Goal: Information Seeking & Learning: Learn about a topic

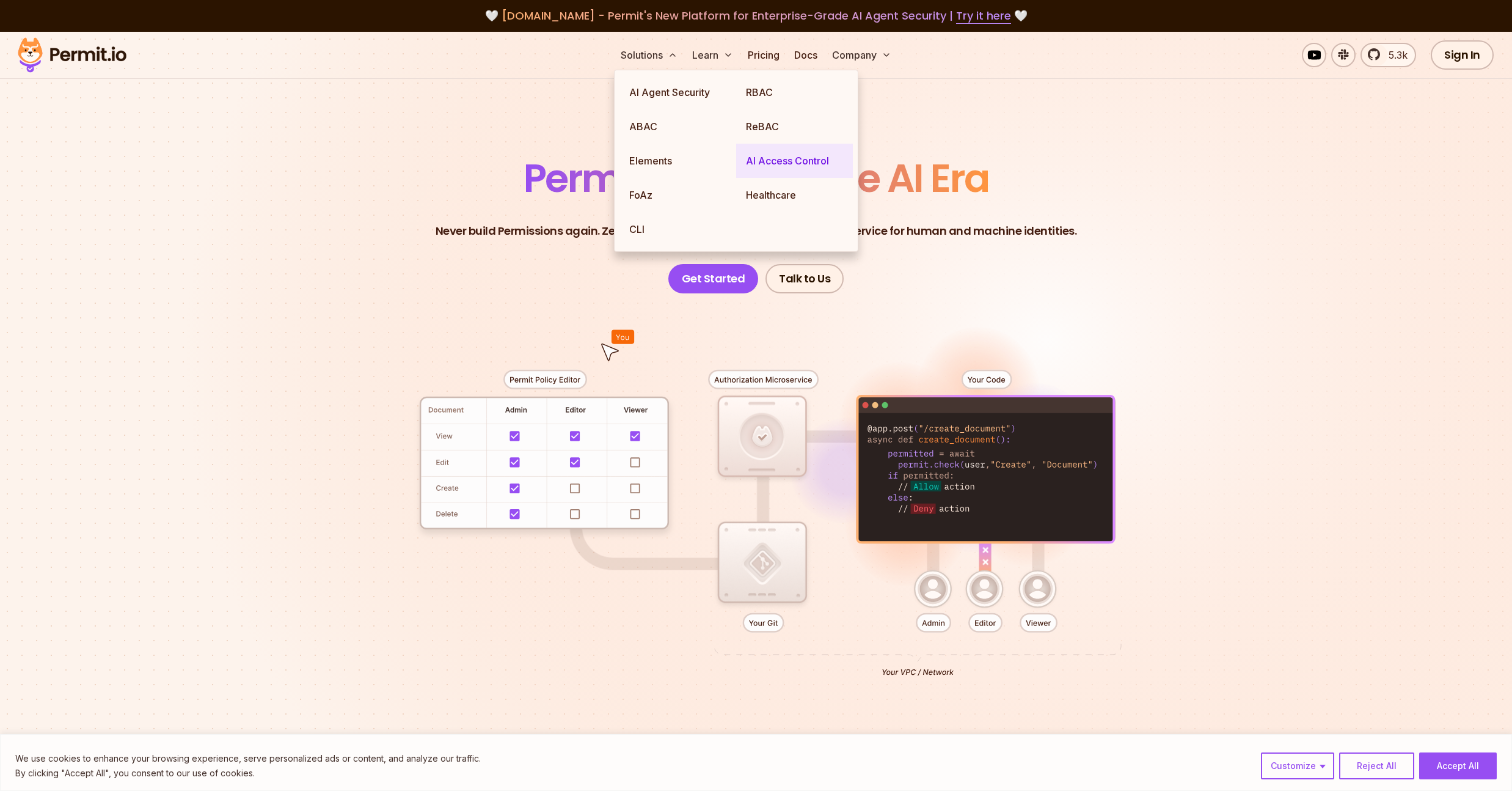
click at [784, 159] on link "AI Access Control" at bounding box center [794, 160] width 116 height 34
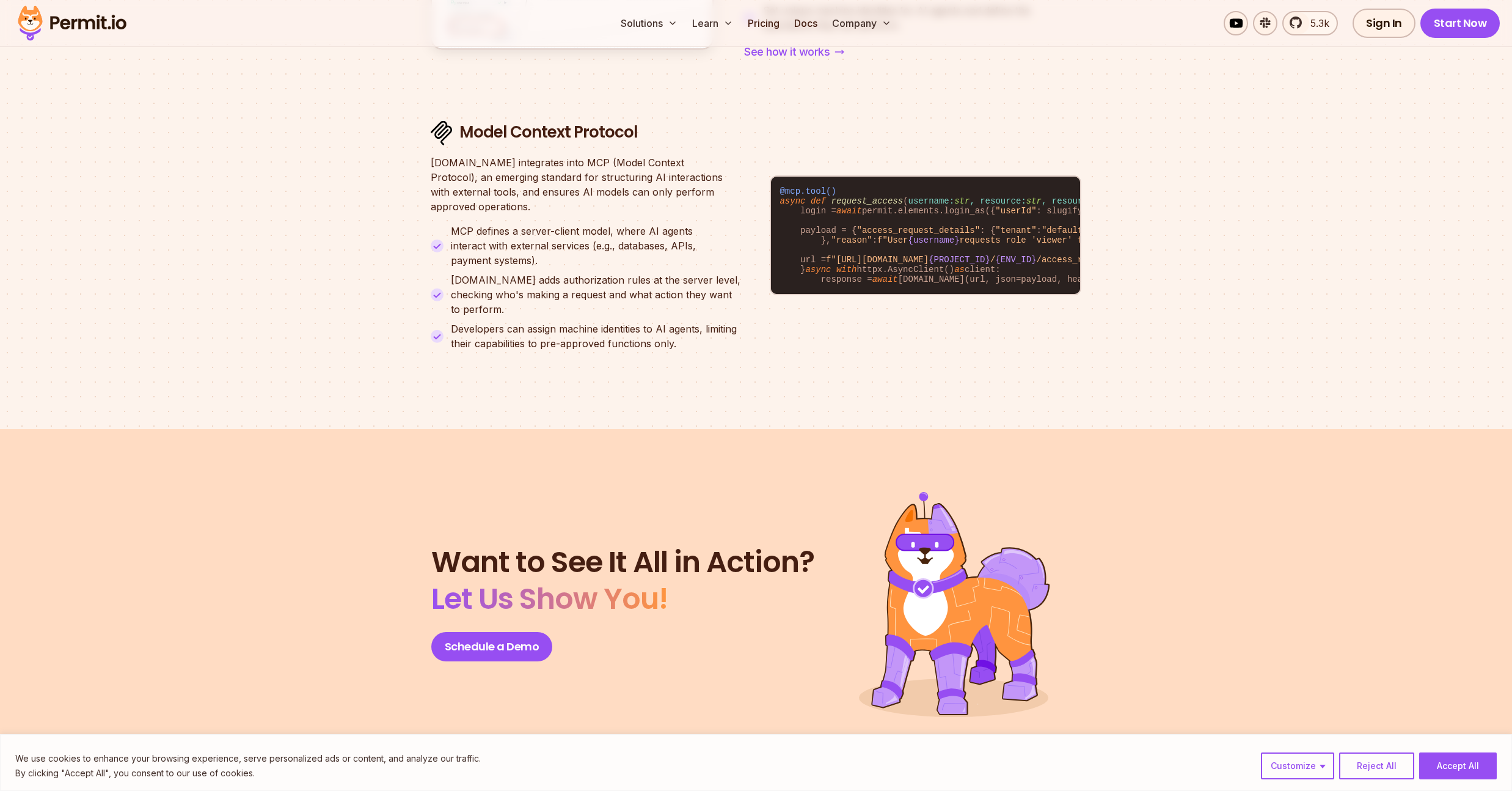
scroll to position [5217, 0]
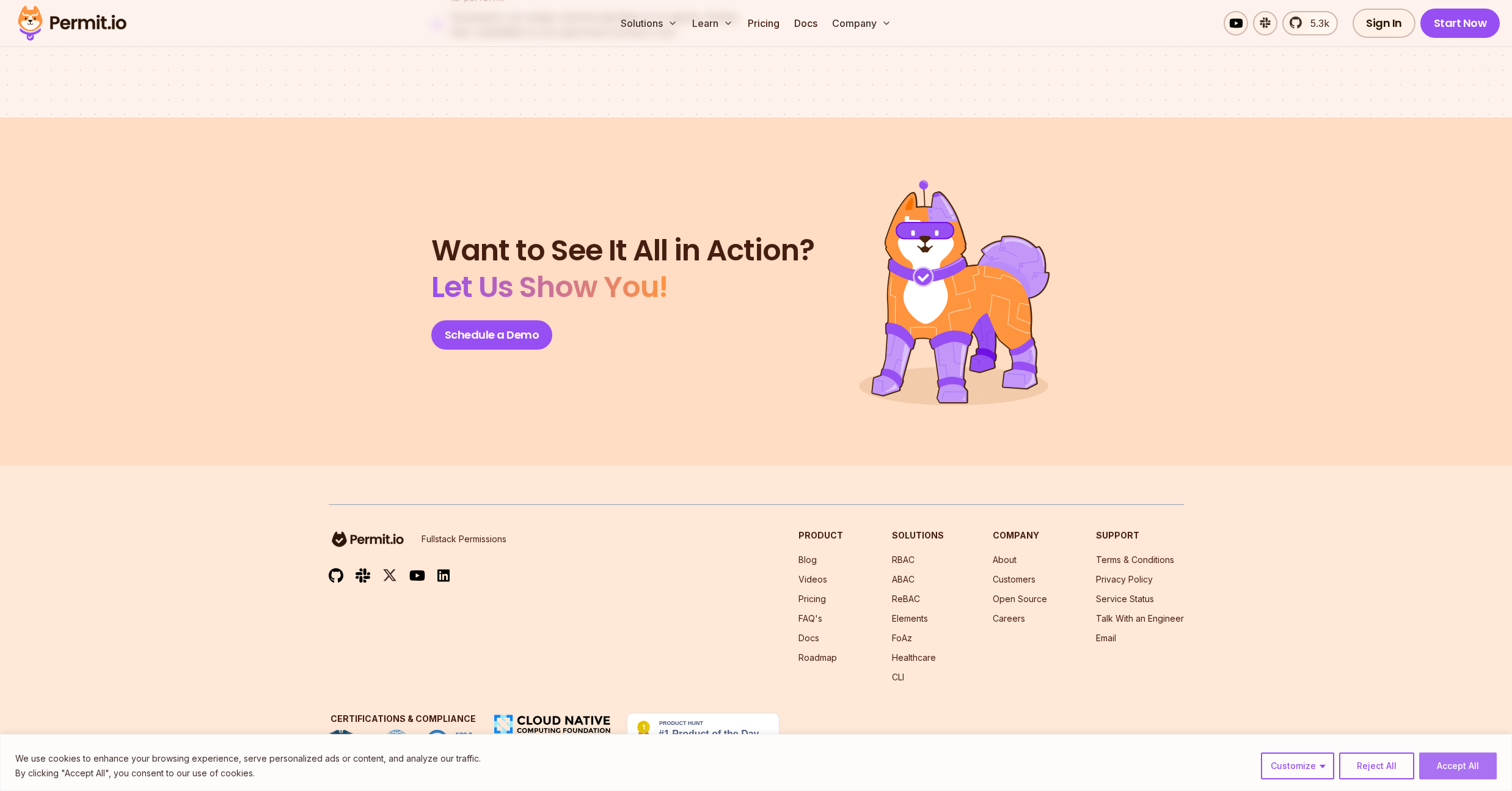
click at [1454, 772] on button "Accept All" at bounding box center [1457, 765] width 78 height 27
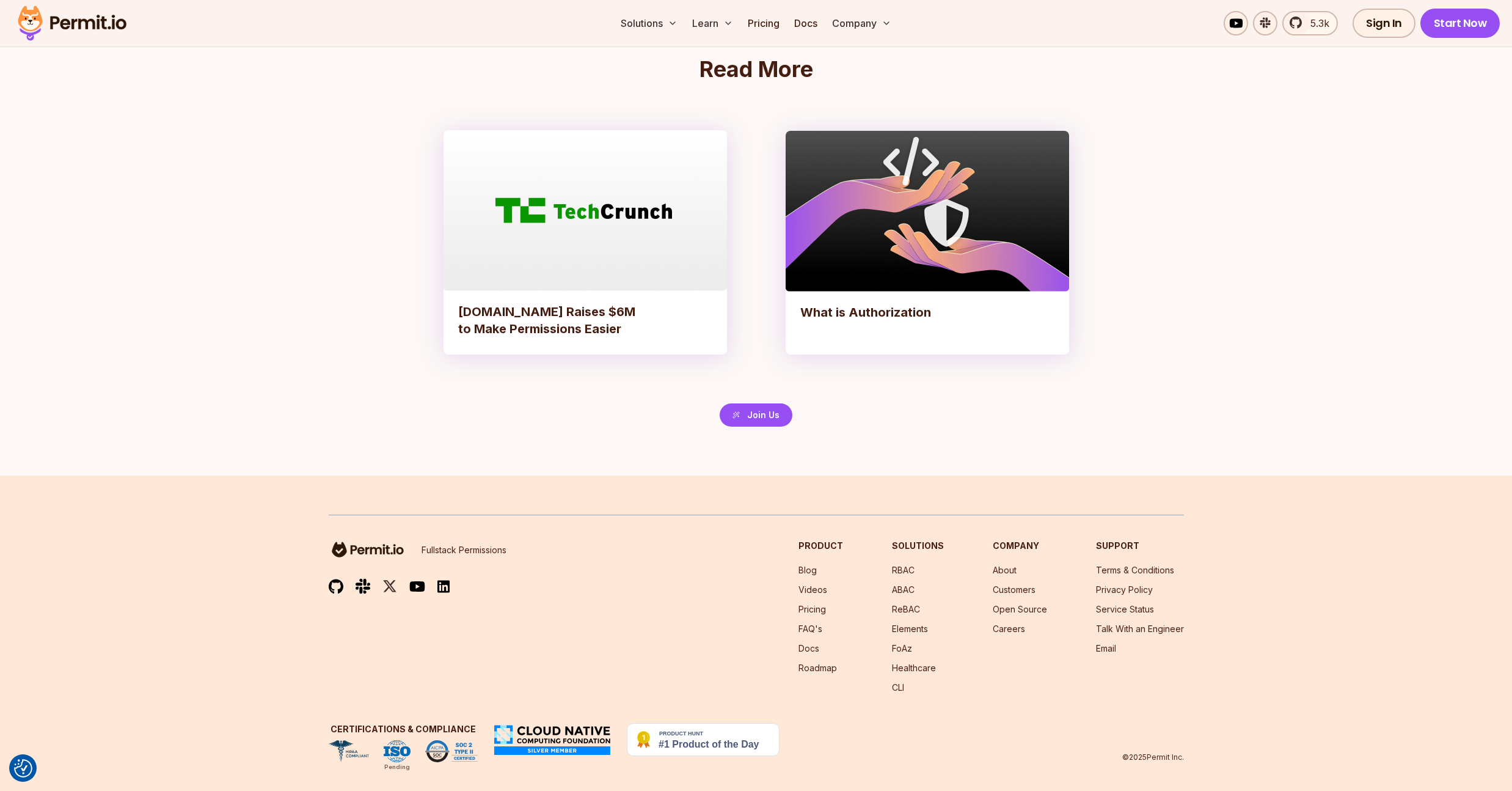
scroll to position [2622, 0]
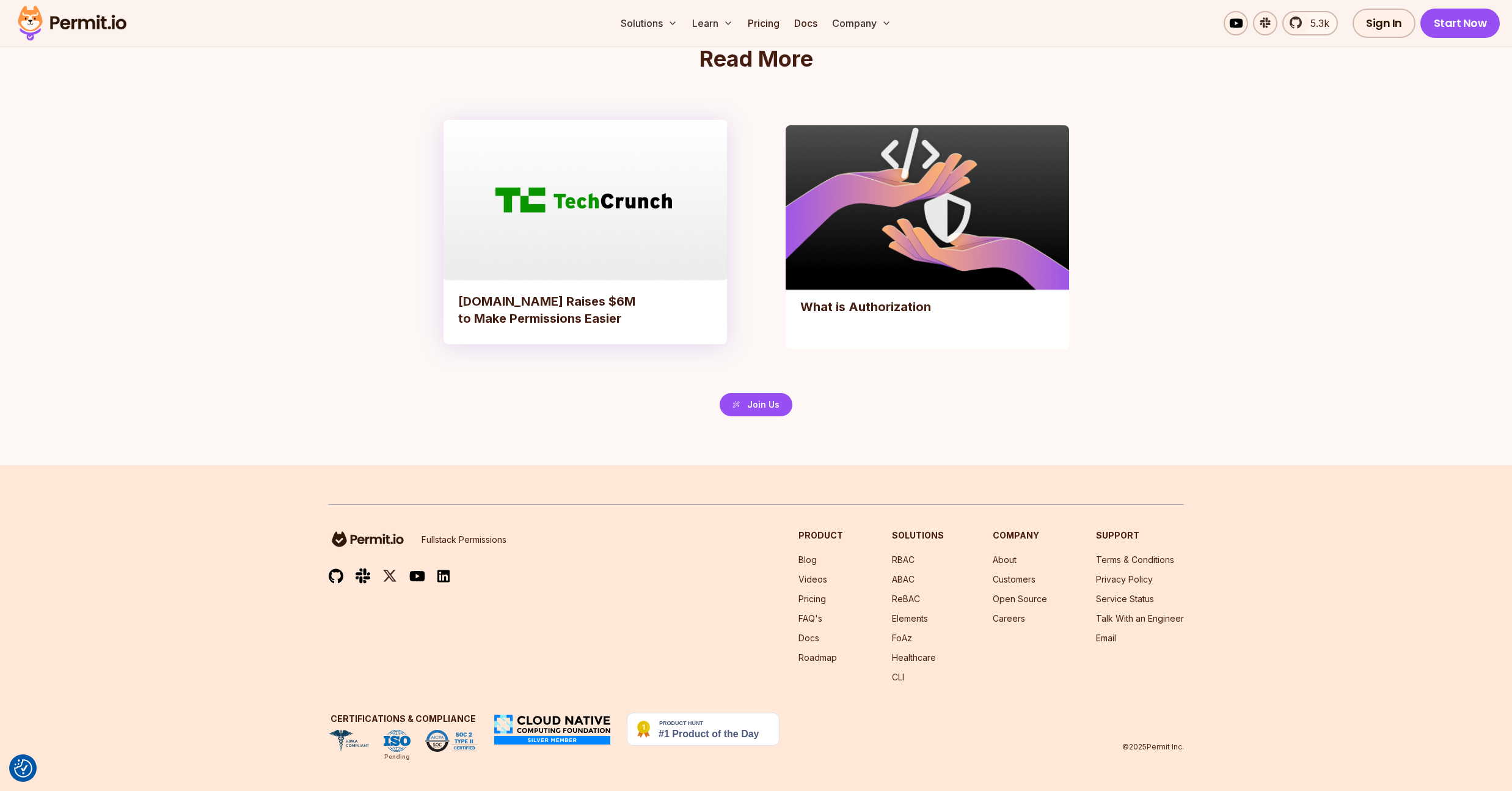
click at [907, 258] on img at bounding box center [926, 205] width 298 height 169
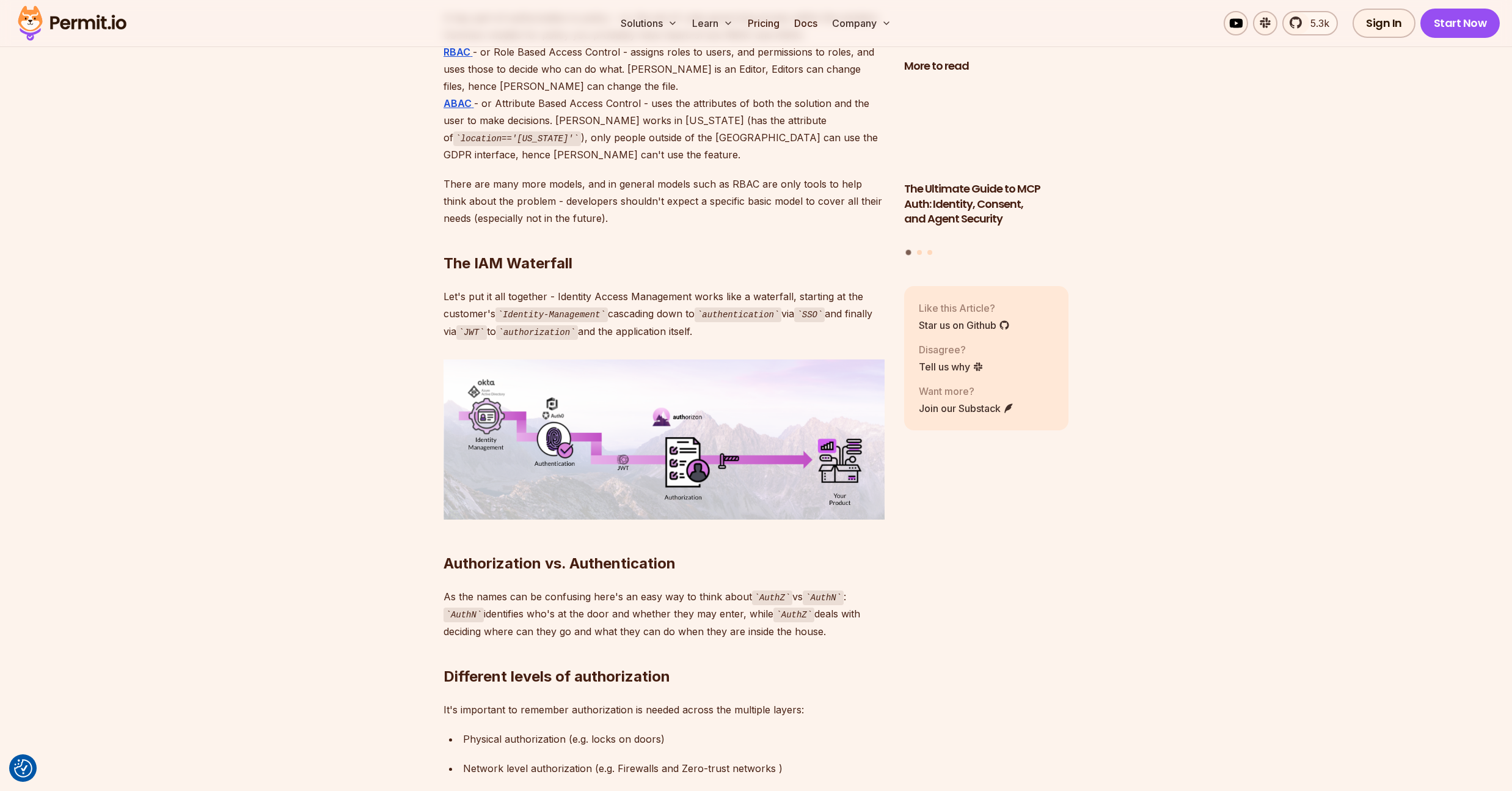
scroll to position [2046, 0]
